Goal: Information Seeking & Learning: Get advice/opinions

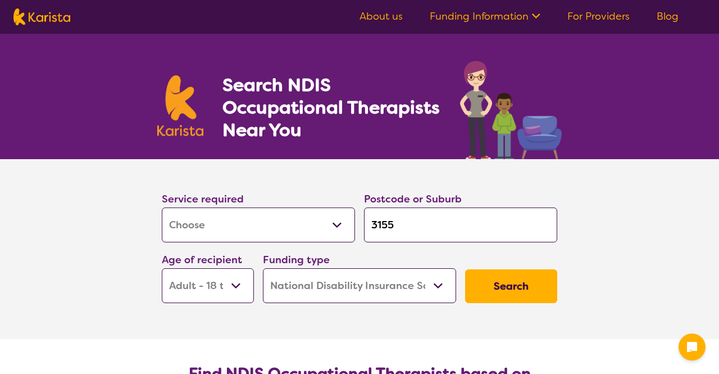
select select "[MEDICAL_DATA]"
select select "AD"
select select "NDIS"
select select "[MEDICAL_DATA]"
select select "AD"
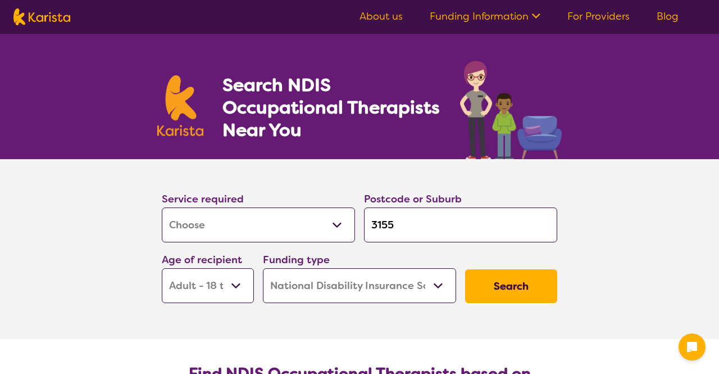
select select "NDIS"
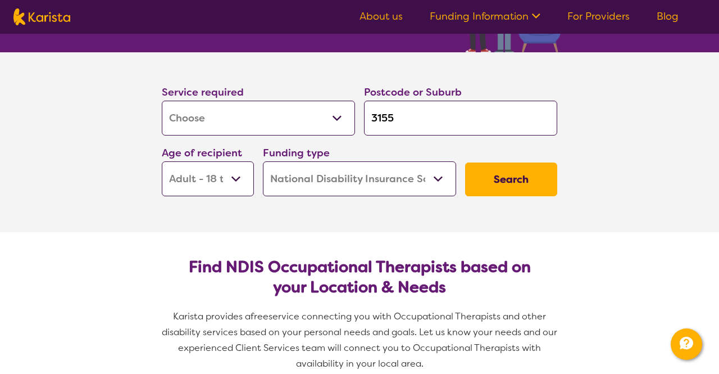
scroll to position [107, 0]
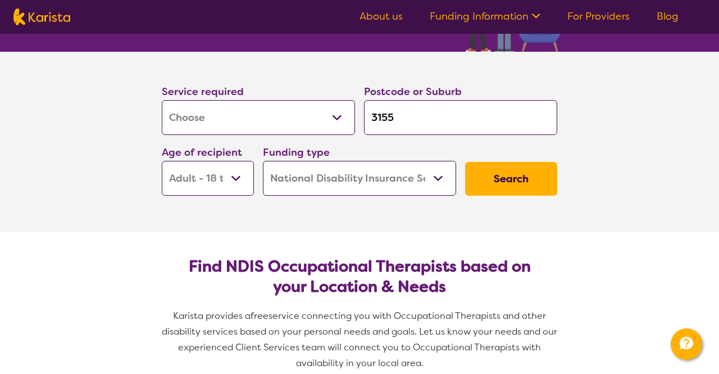
click at [240, 182] on select "Early Childhood - 0 to 9 Child - 10 to 11 Adolescent - 12 to 17 Adult - 18 to 6…" at bounding box center [208, 178] width 92 height 35
click at [162, 161] on select "Early Childhood - 0 to 9 Child - 10 to 11 Adolescent - 12 to 17 Adult - 18 to 6…" at bounding box center [208, 178] width 92 height 35
click at [535, 183] on button "Search" at bounding box center [511, 178] width 92 height 34
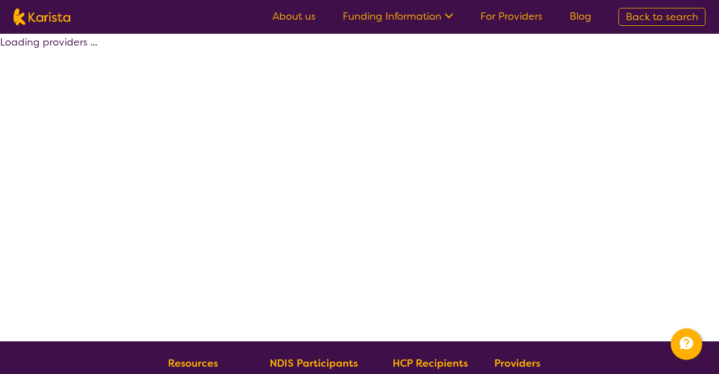
select select "by_score"
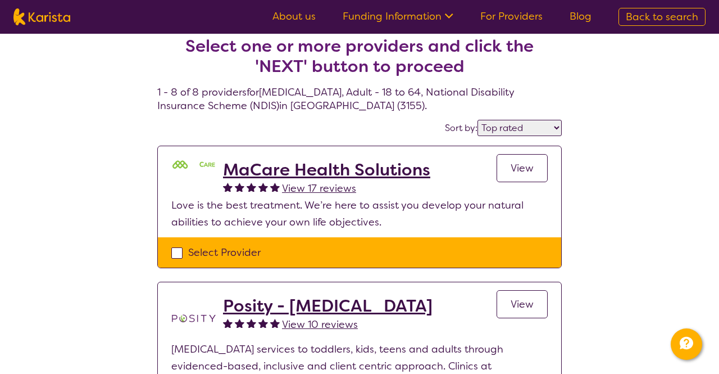
scroll to position [12, 0]
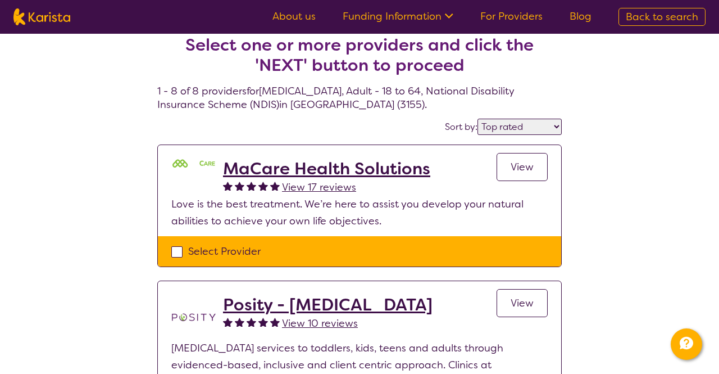
click at [530, 172] on span "View" at bounding box center [522, 166] width 23 height 13
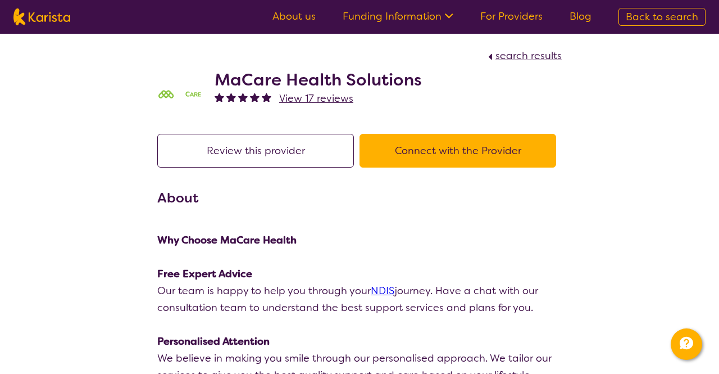
select select "by_score"
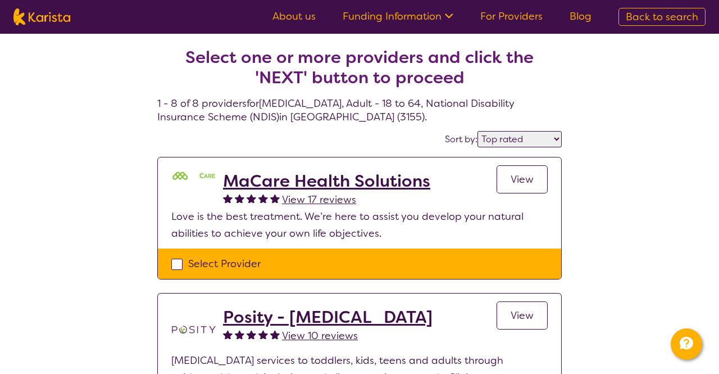
scroll to position [12, 0]
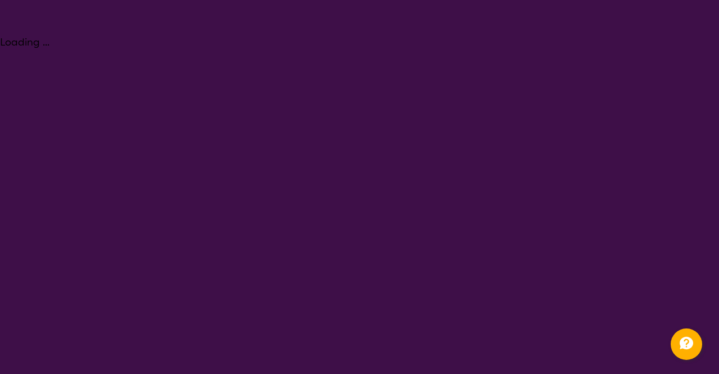
select select "[MEDICAL_DATA]"
select select "AD"
select select "NDIS"
select select "[MEDICAL_DATA]"
select select "AD"
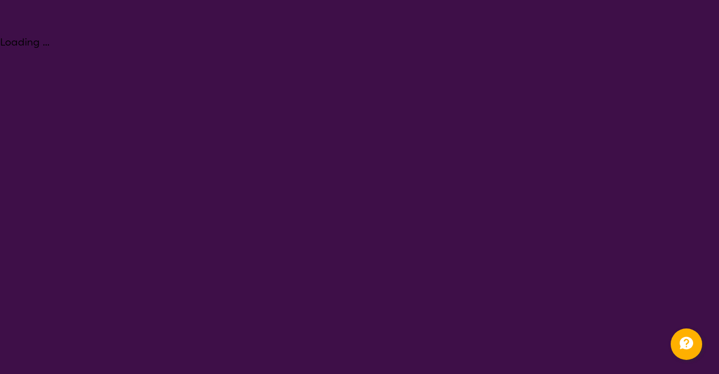
select select "NDIS"
